Goal: Check status: Check status

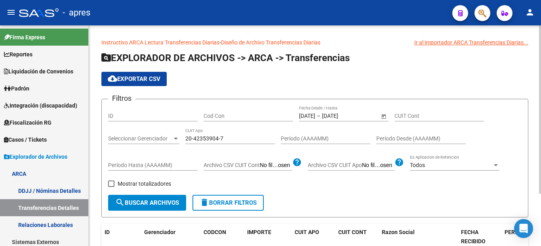
scroll to position [29, 0]
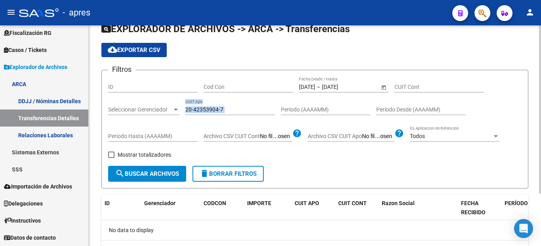
click at [235, 115] on div "20-42353904-7 CUIT Apo" at bounding box center [231, 110] width 90 height 23
click at [237, 110] on input "20-42353904-7" at bounding box center [231, 109] width 90 height 7
paste input
drag, startPoint x: 239, startPoint y: 109, endPoint x: 119, endPoint y: 99, distance: 120.5
click at [124, 102] on div "Filtros ID Cod Con [DATE] [DATE] – [DATE] [DATE] Fecha Desde / Hasta CUIT Cont …" at bounding box center [315, 121] width 414 height 89
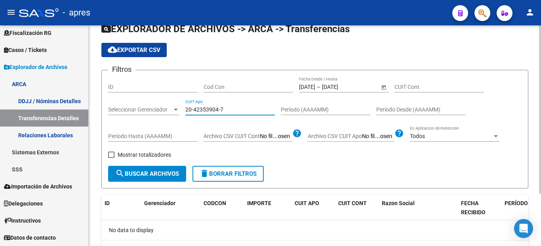
paste input "38440359-0"
type input "20-38440359-0"
click at [131, 176] on span "search Buscar Archivos" at bounding box center [147, 173] width 64 height 7
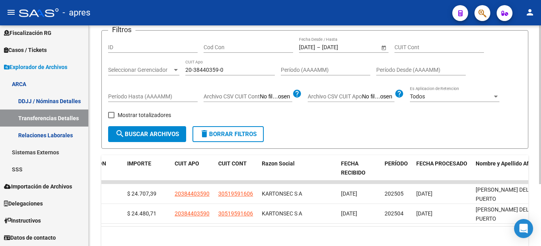
scroll to position [0, 143]
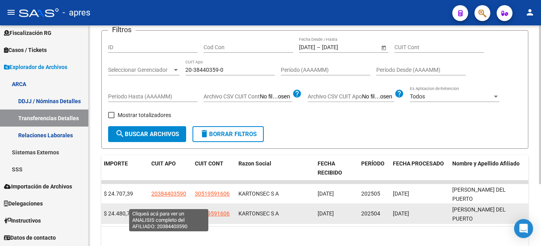
click at [169, 210] on span "20384403590" at bounding box center [168, 213] width 35 height 6
type textarea "20384403590"
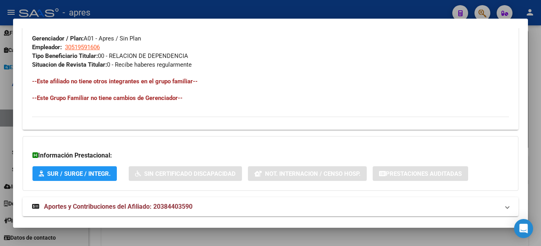
scroll to position [412, 0]
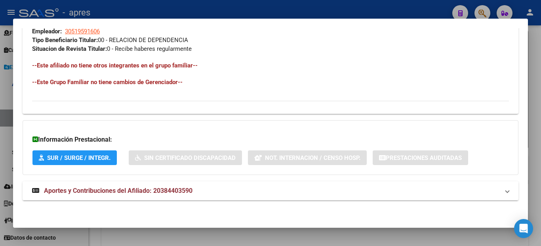
click at [226, 188] on mat-panel-title "Aportes y Contribuciones del Afiliado: 20384403590" at bounding box center [266, 191] width 468 height 10
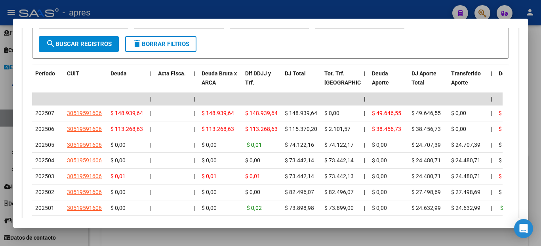
scroll to position [729, 0]
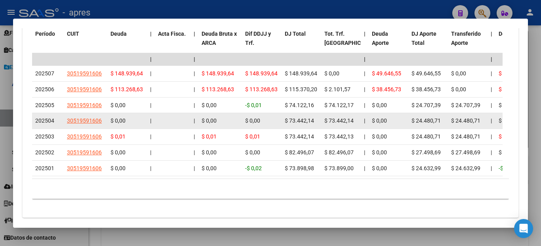
click at [41, 122] on span "202504" at bounding box center [44, 120] width 19 height 6
click at [337, 122] on span "$ 73.442,14" at bounding box center [339, 120] width 29 height 6
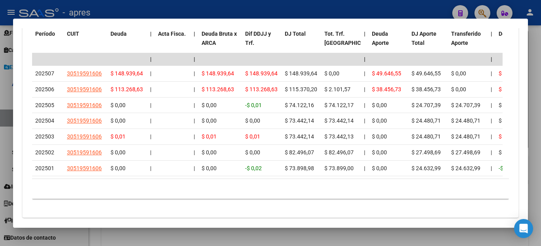
click at [0, 132] on div at bounding box center [270, 123] width 541 height 246
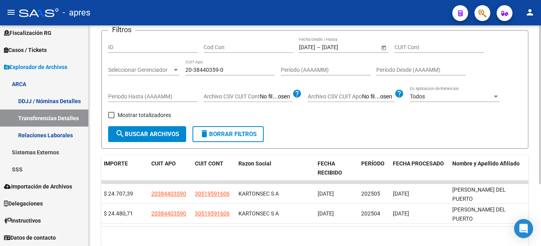
drag, startPoint x: 249, startPoint y: 73, endPoint x: 244, endPoint y: 74, distance: 4.8
click at [244, 74] on div "20-38440359-0 CUIT Apo" at bounding box center [231, 67] width 90 height 16
drag, startPoint x: 255, startPoint y: 71, endPoint x: 166, endPoint y: 71, distance: 89.6
click at [166, 71] on div "Filtros ID Cod Con [DATE] [DATE] – [DATE] [DATE] Fecha Desde / Hasta CUIT Cont …" at bounding box center [315, 81] width 414 height 89
paste input "7-42396518"
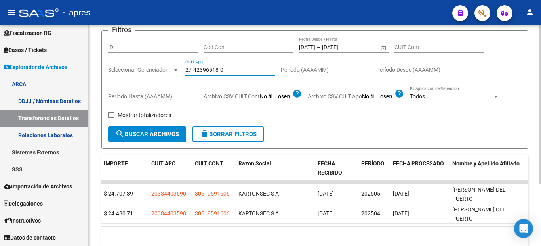
click at [164, 132] on span "search Buscar Archivos" at bounding box center [147, 133] width 64 height 7
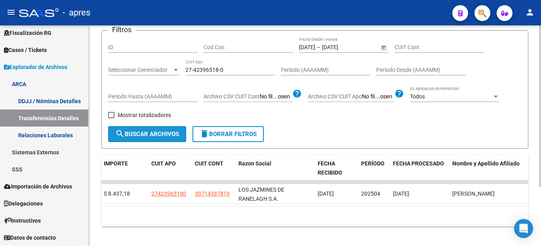
click at [163, 129] on button "search Buscar Archivos" at bounding box center [147, 134] width 78 height 16
click at [231, 71] on input "27-42396518-0" at bounding box center [231, 70] width 90 height 7
paste input
drag, startPoint x: 231, startPoint y: 71, endPoint x: 145, endPoint y: 61, distance: 87.0
click at [147, 61] on div "Filtros ID Cod Con [DATE] [DATE] – [DATE] [DATE] Fecha Desde / Hasta CUIT Cont …" at bounding box center [315, 81] width 414 height 89
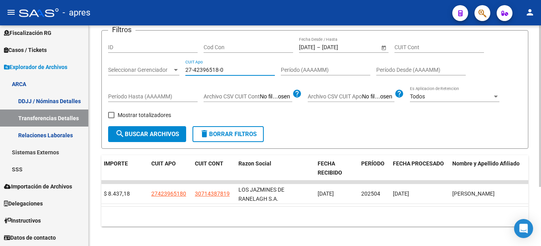
paste input "0-46421436-5"
type input "20-46421436-5"
click at [143, 127] on button "search Buscar Archivos" at bounding box center [147, 134] width 78 height 16
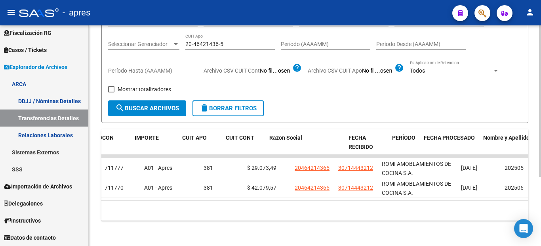
scroll to position [0, 143]
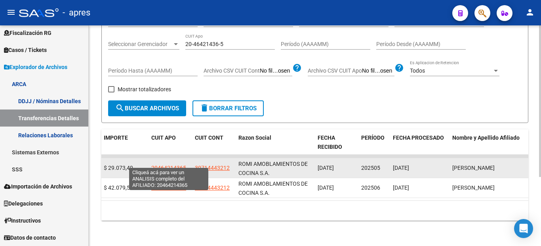
click at [168, 165] on span "20464214365" at bounding box center [168, 168] width 35 height 6
type textarea "20464214365"
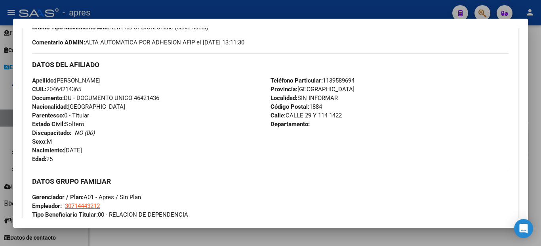
scroll to position [421, 0]
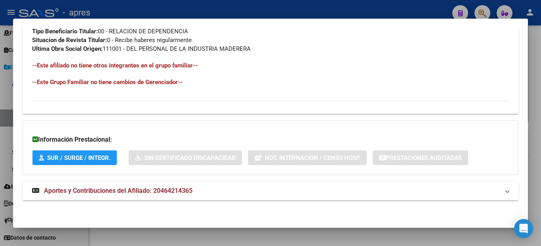
click at [207, 189] on mat-panel-title "Aportes y Contribuciones del Afiliado: 20464214365" at bounding box center [266, 191] width 468 height 10
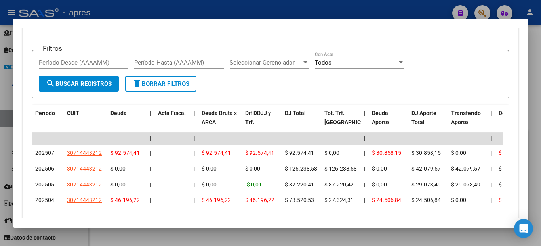
scroll to position [698, 0]
